Goal: Book appointment/travel/reservation

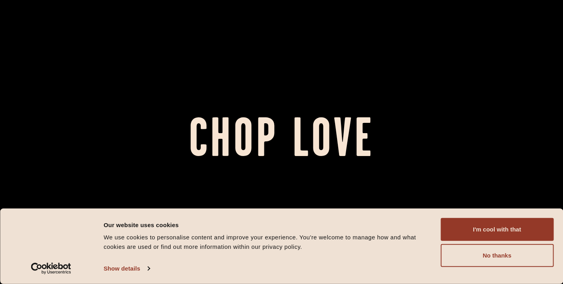
click at [471, 260] on button "No thanks" at bounding box center [497, 255] width 113 height 23
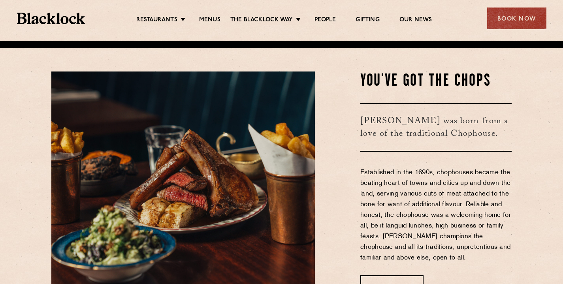
scroll to position [269, 0]
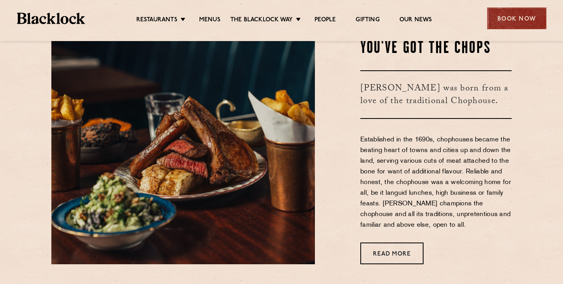
click at [533, 15] on div "Book Now" at bounding box center [516, 19] width 59 height 22
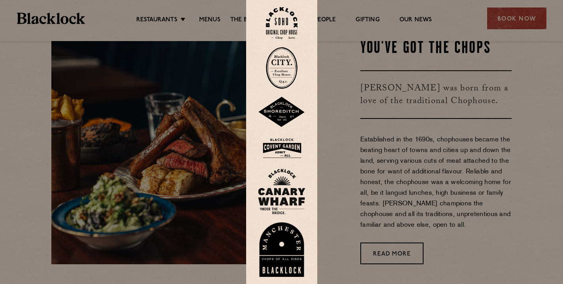
click at [282, 81] on img at bounding box center [282, 68] width 32 height 42
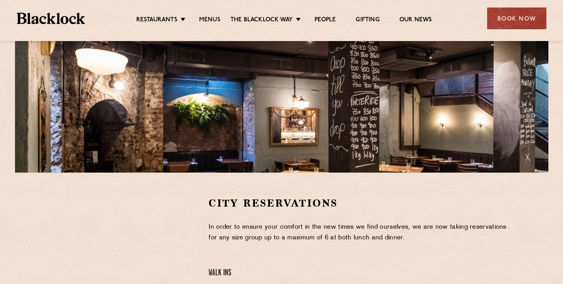
scroll to position [197, 0]
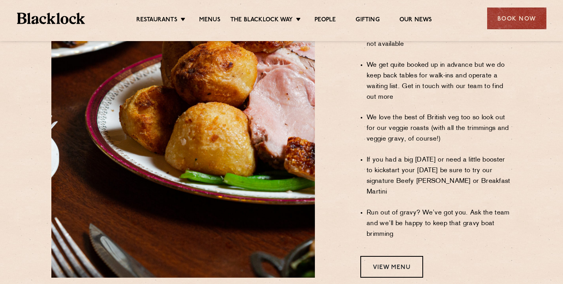
scroll to position [646, 0]
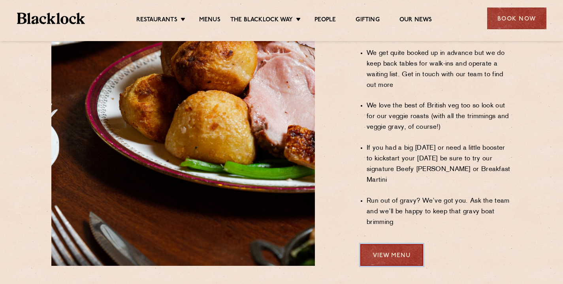
click at [411, 244] on link "View Menu" at bounding box center [391, 255] width 63 height 22
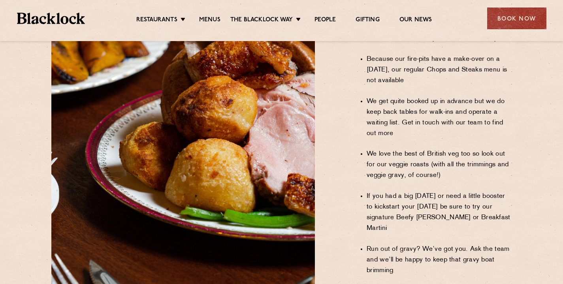
scroll to position [606, 0]
